Goal: Task Accomplishment & Management: Use online tool/utility

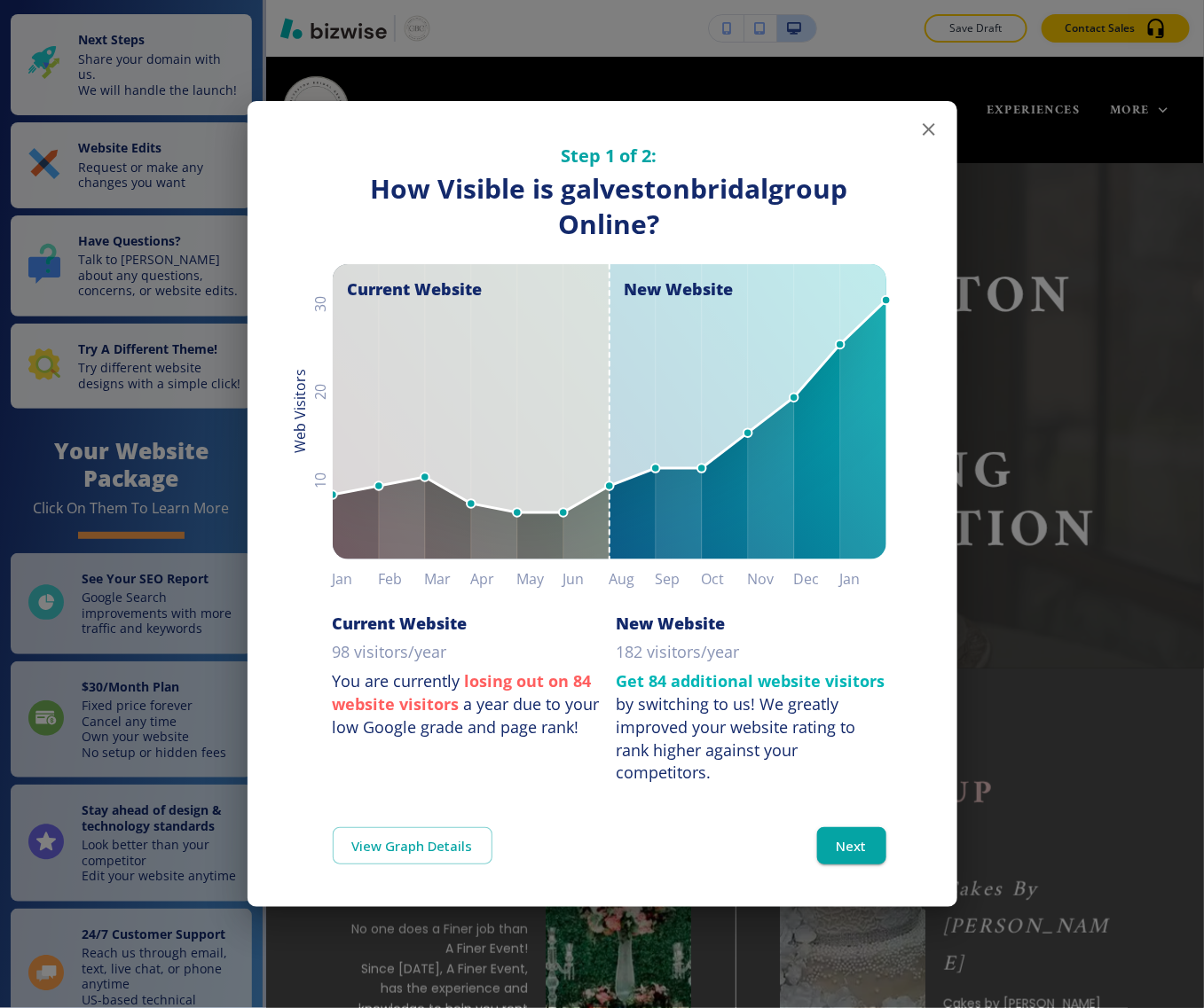
click at [930, 128] on icon "button" at bounding box center [928, 129] width 12 height 12
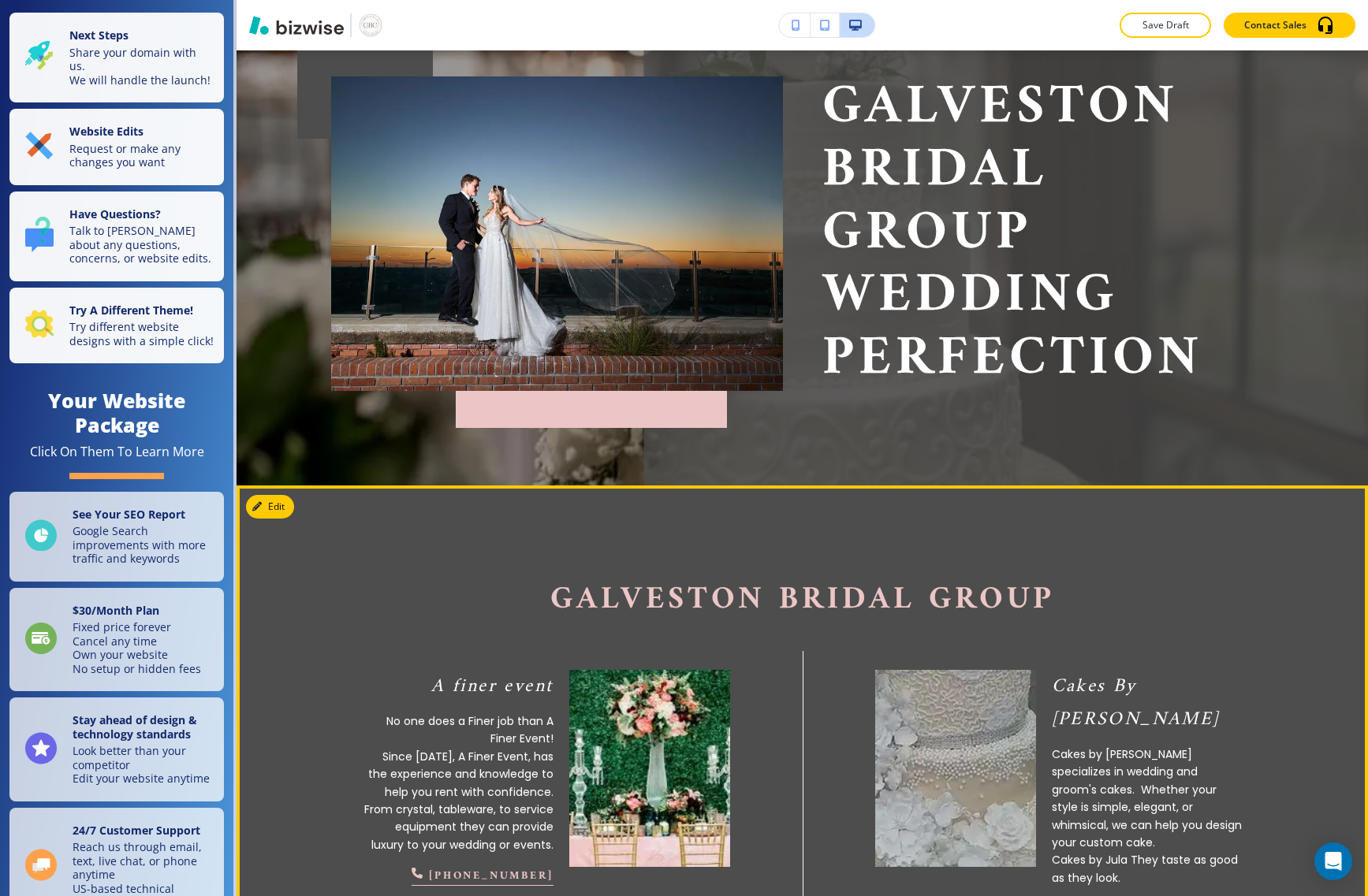
scroll to position [295, 0]
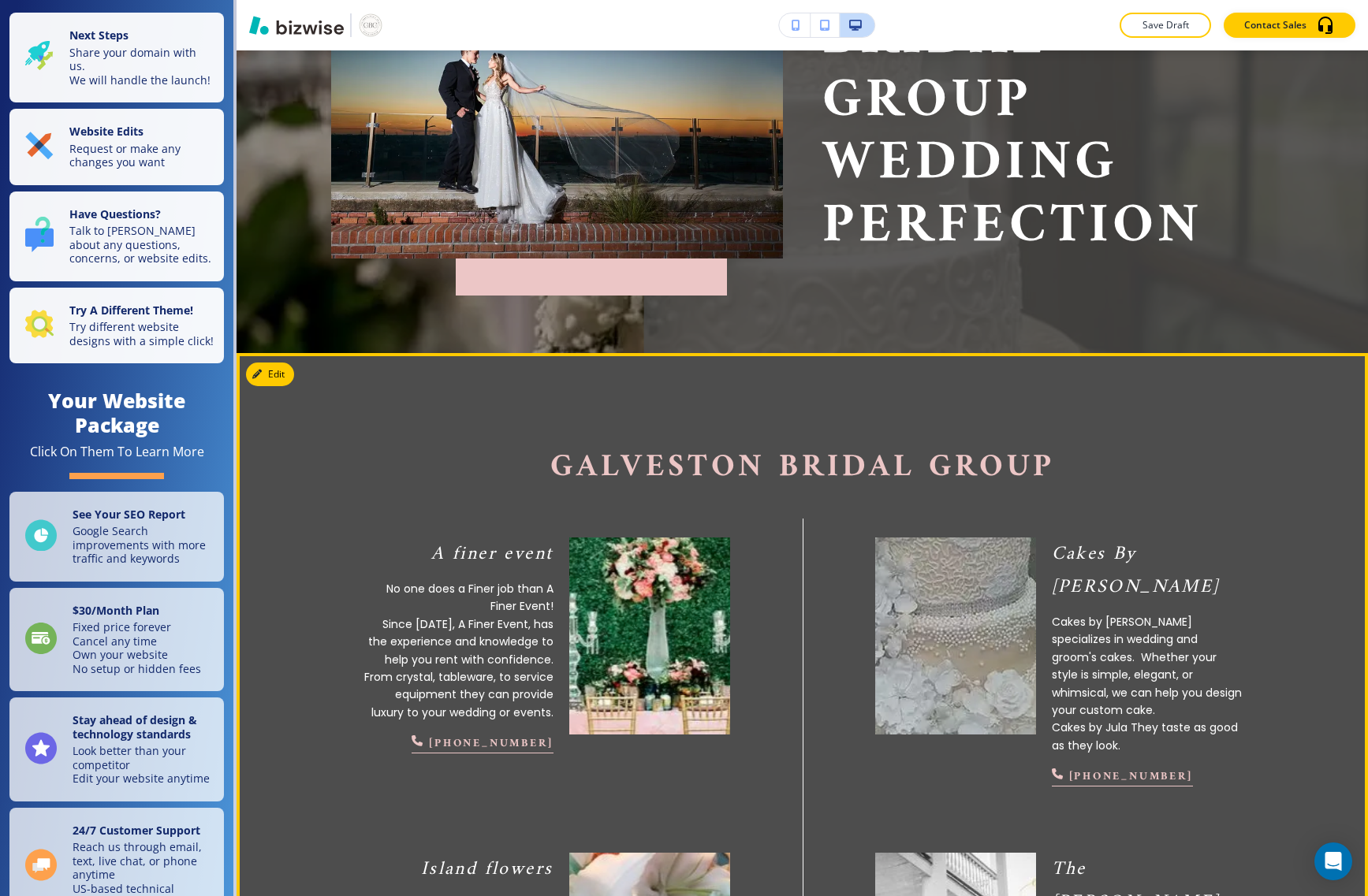
click at [627, 623] on img at bounding box center [649, 636] width 176 height 217
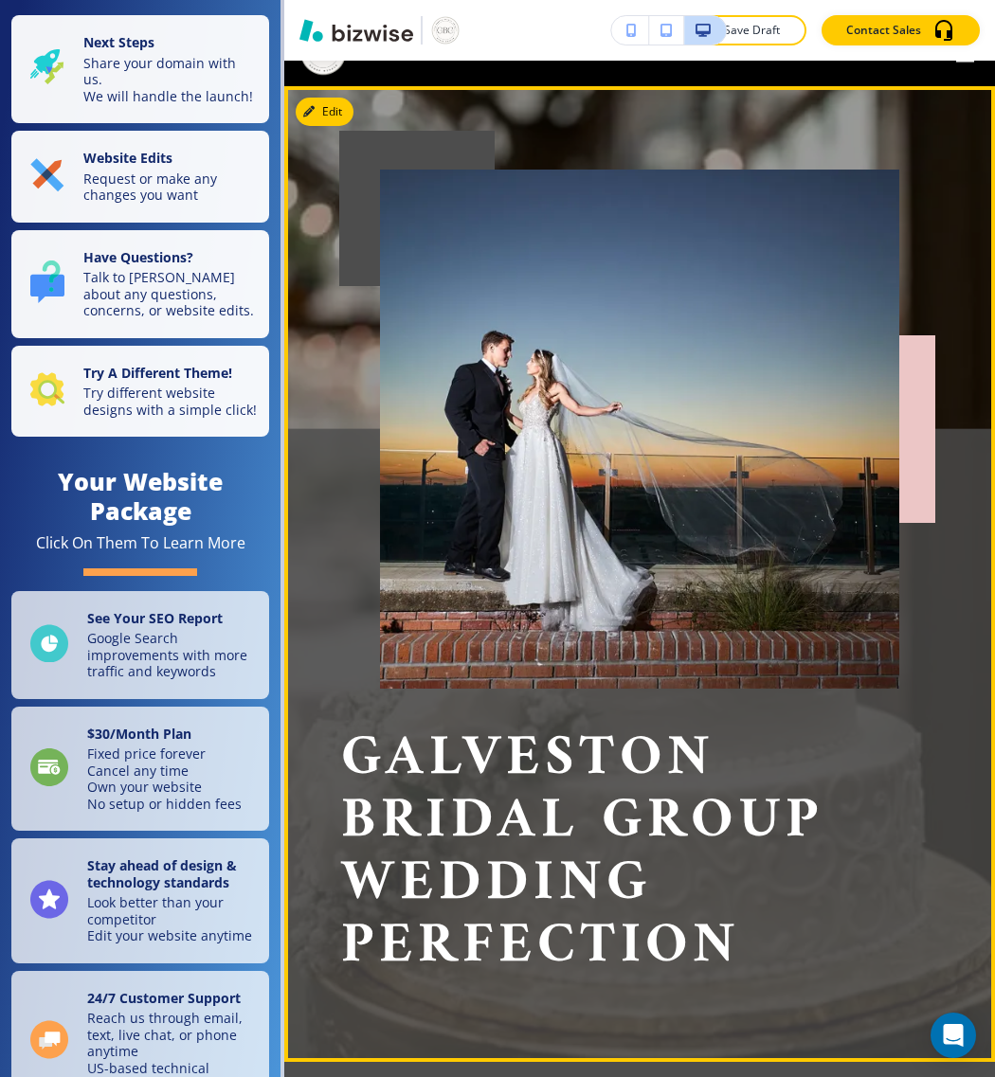
scroll to position [0, 0]
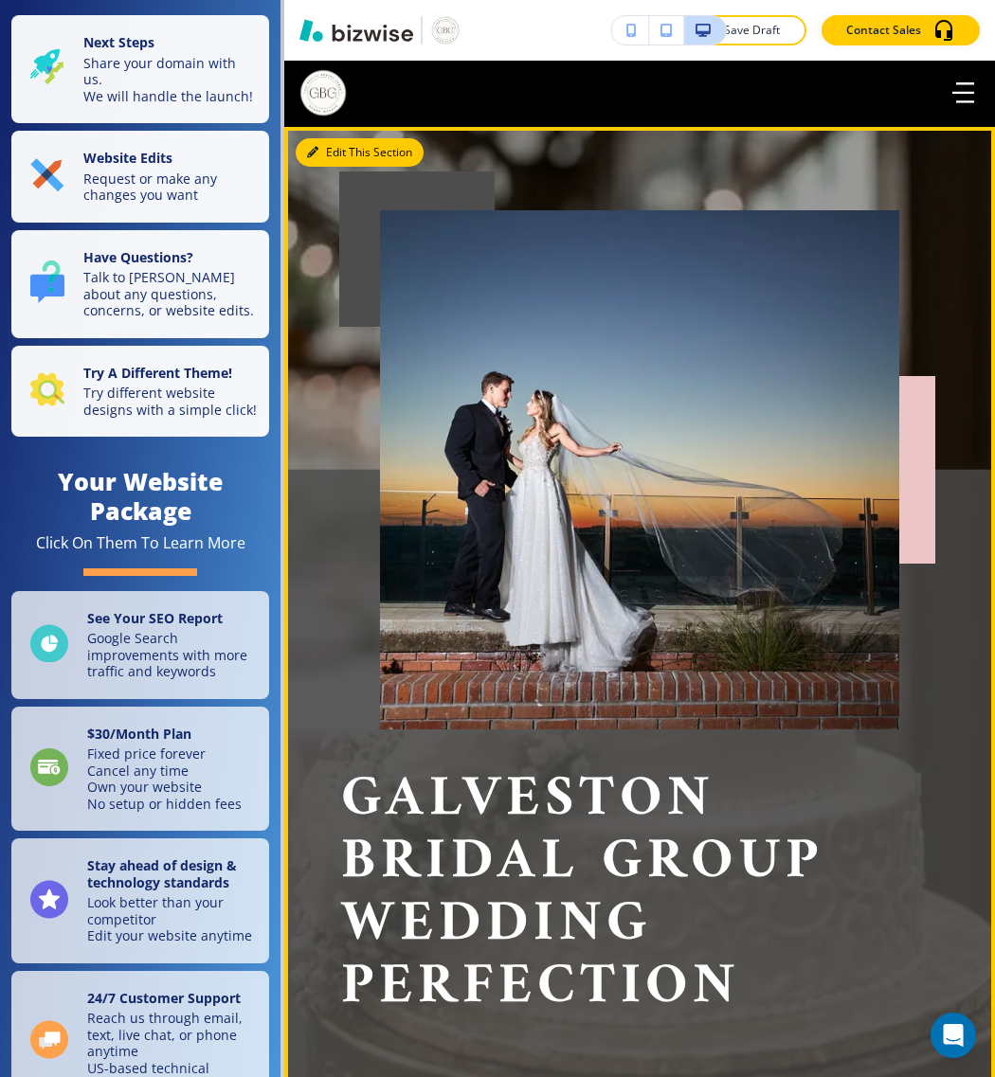
click at [317, 147] on icon "button" at bounding box center [312, 152] width 11 height 11
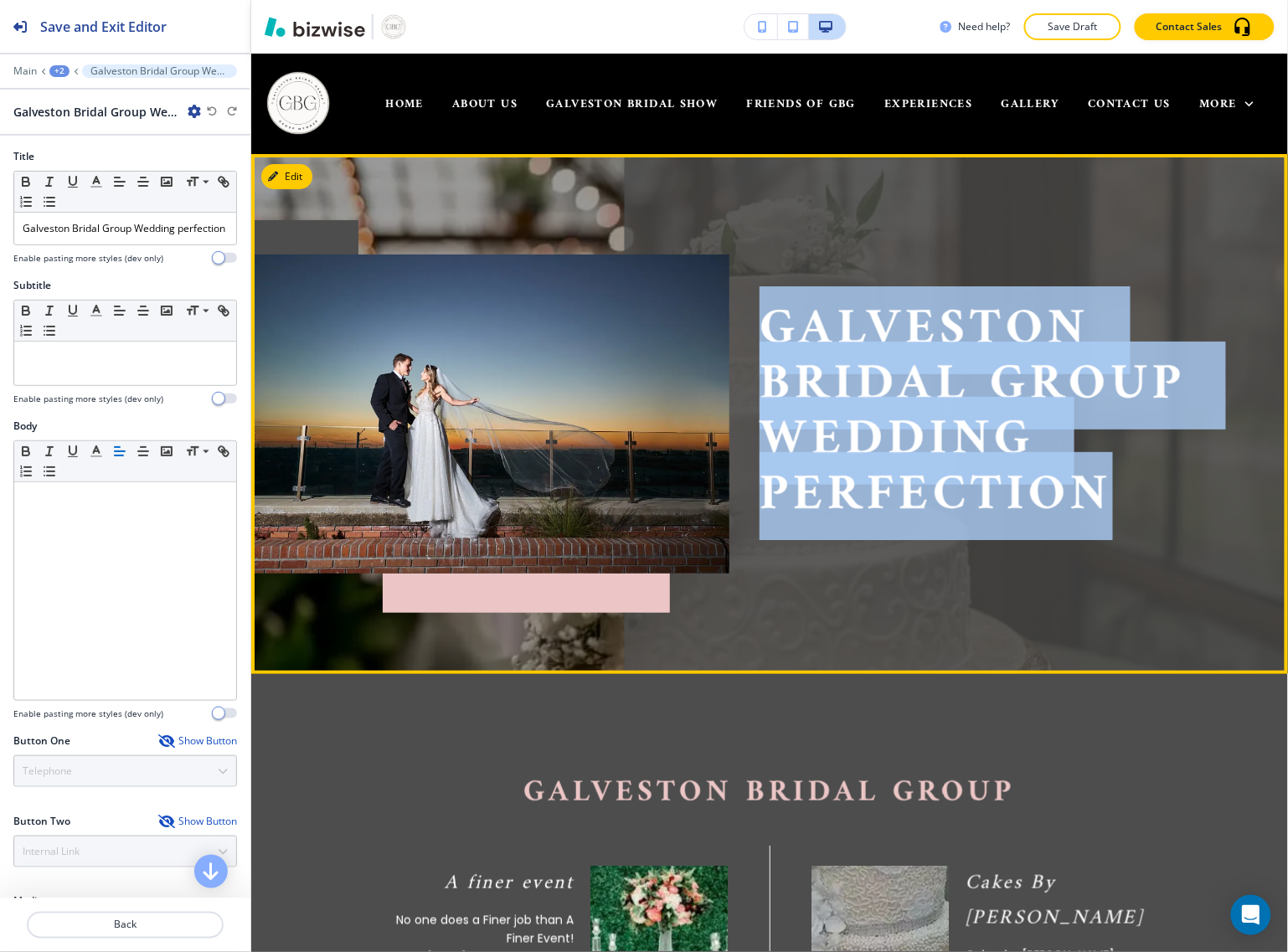
drag, startPoint x: 1094, startPoint y: 486, endPoint x: 725, endPoint y: 339, distance: 397.2
click at [729, 339] on div "Galveston Bridal Group Wedding perfection" at bounding box center [983, 399] width 508 height 349
copy p "Galveston Bridal Group Wedding perfection"
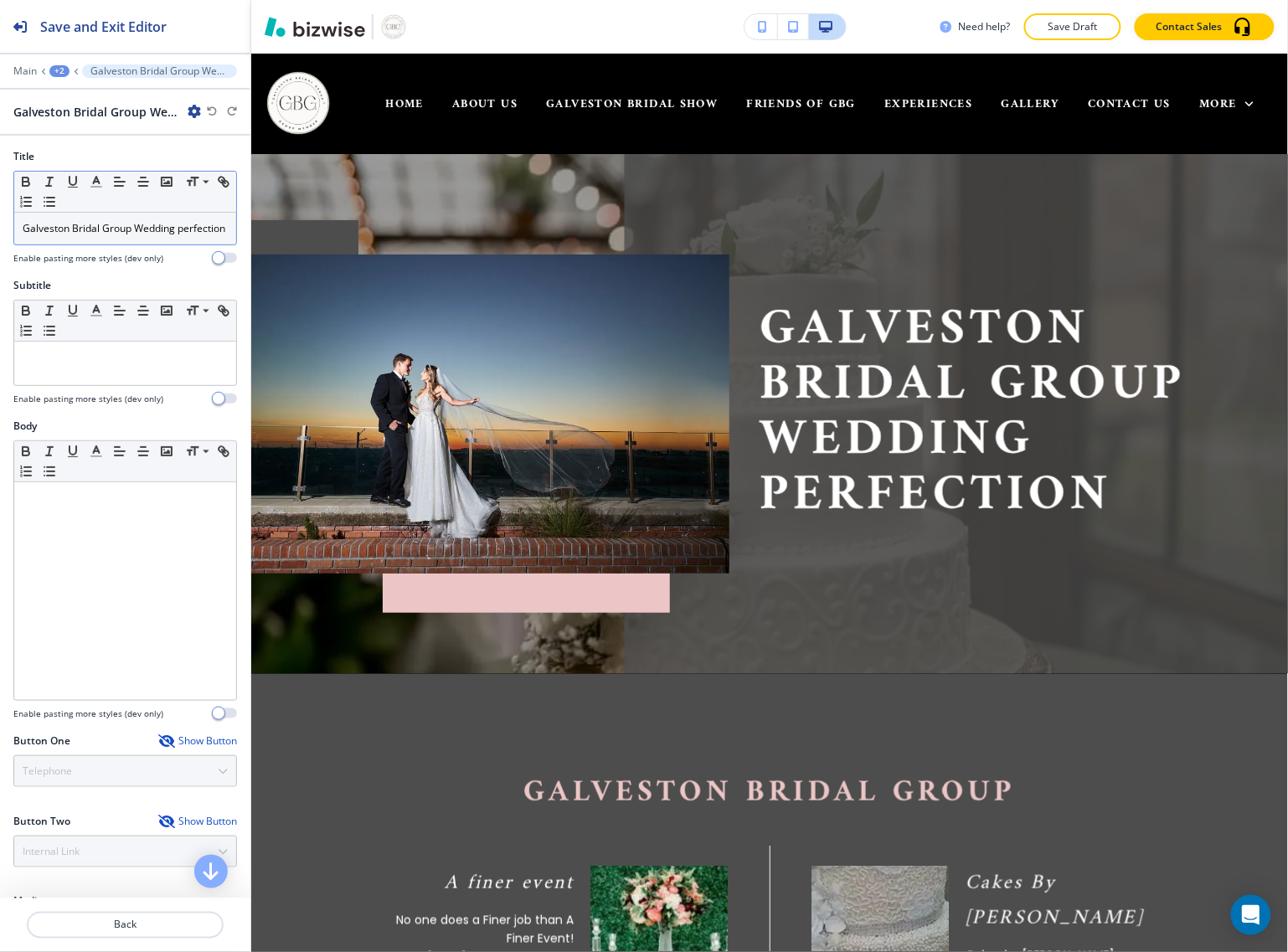
click at [126, 236] on p "Galveston Bridal Group Wedding perfection" at bounding box center [126, 228] width 205 height 15
click at [214, 263] on button "button" at bounding box center [225, 257] width 24 height 10
drag, startPoint x: 104, startPoint y: 248, endPoint x: -2, endPoint y: 224, distance: 108.7
click at [0, 0] on html "Save and Exit Editor Main +2 Galveston Bridal Group Wedding perfection Galvesto…" at bounding box center [644, 0] width 1288 height 0
drag, startPoint x: 92, startPoint y: 249, endPoint x: 6, endPoint y: 226, distance: 89.0
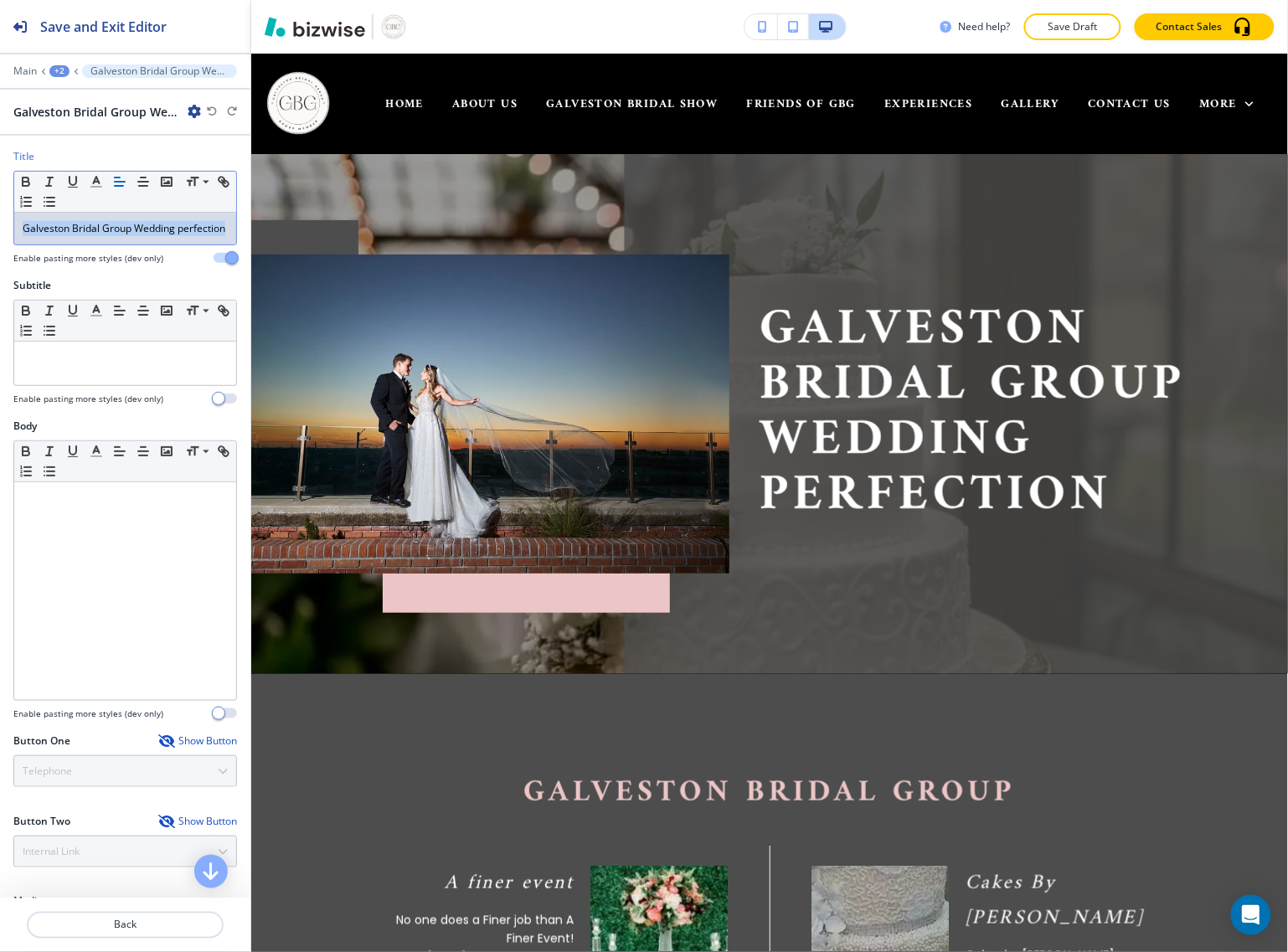
click at [6, 226] on div "Title Small Normal Large Huge Galveston Bridal Group Wedding perfection Enable …" at bounding box center [125, 214] width 250 height 129
click at [207, 119] on div "Galveston Bridal Group Wedding perfection" at bounding box center [125, 112] width 224 height 18
click at [212, 110] on icon "button" at bounding box center [211, 110] width 10 height 10
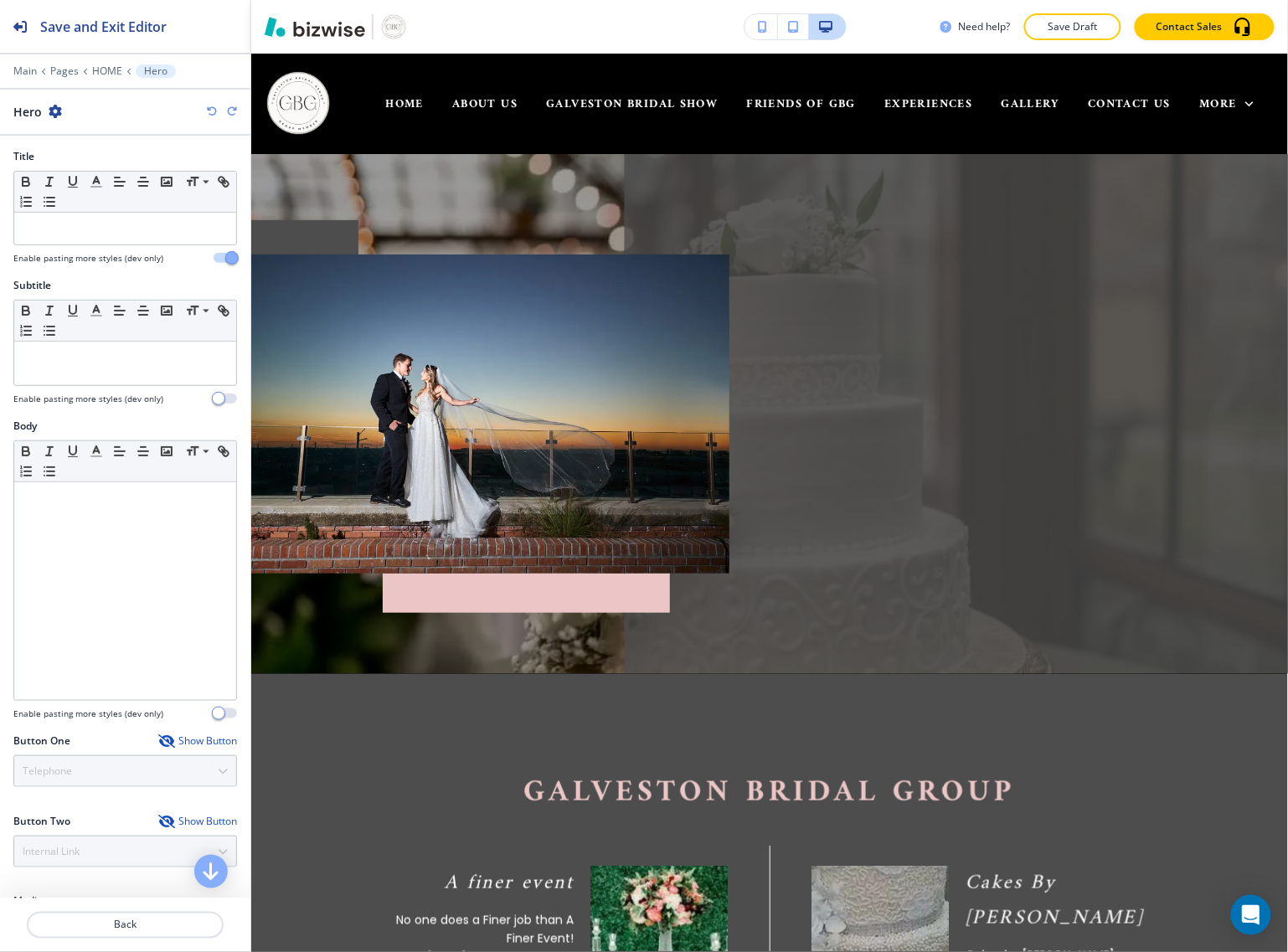
click at [212, 110] on icon "button" at bounding box center [211, 110] width 10 height 10
